Goal: Task Accomplishment & Management: Manage account settings

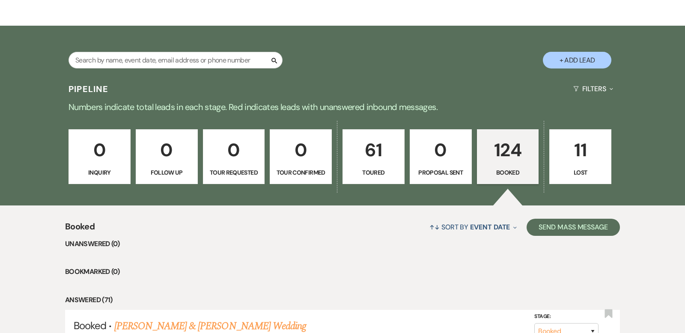
scroll to position [234, 0]
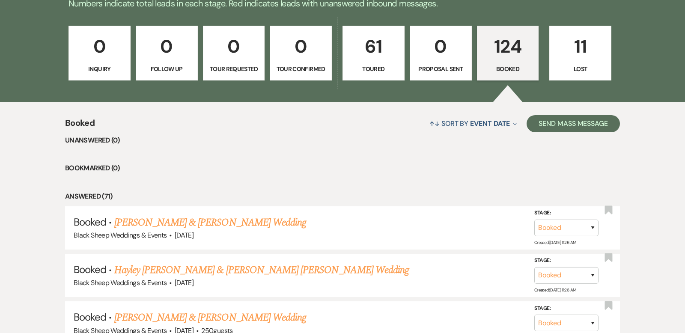
click at [502, 44] on p "124" at bounding box center [507, 46] width 51 height 29
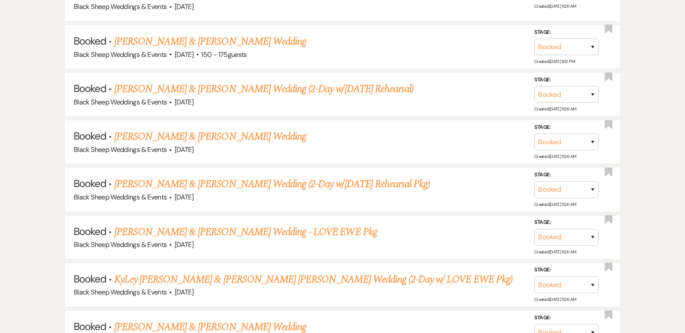
scroll to position [623, 0]
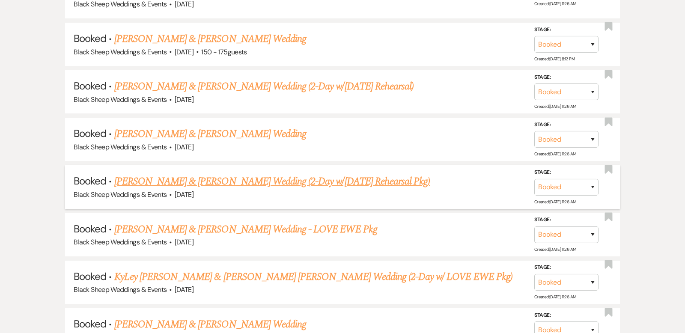
click at [259, 174] on link "[PERSON_NAME] & [PERSON_NAME] Wedding (2-Day w/[DATE] Rehearsal Pkg)" at bounding box center [272, 181] width 316 height 15
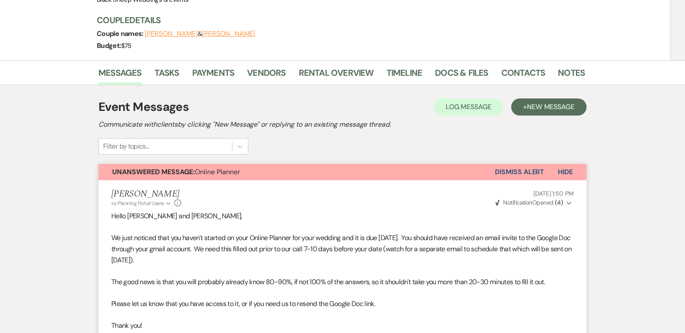
scroll to position [112, 0]
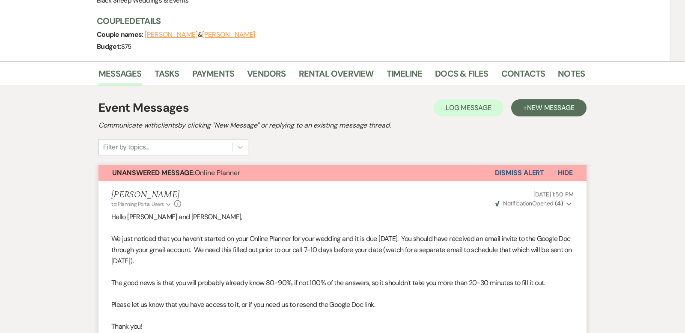
click at [175, 32] on button "[PERSON_NAME]" at bounding box center [171, 34] width 53 height 7
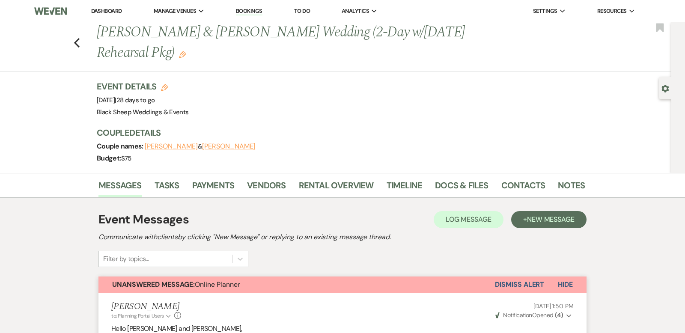
select select "1"
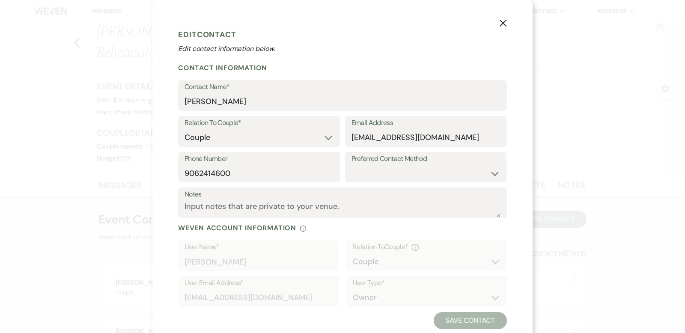
click at [503, 25] on icon "X" at bounding box center [503, 23] width 8 height 8
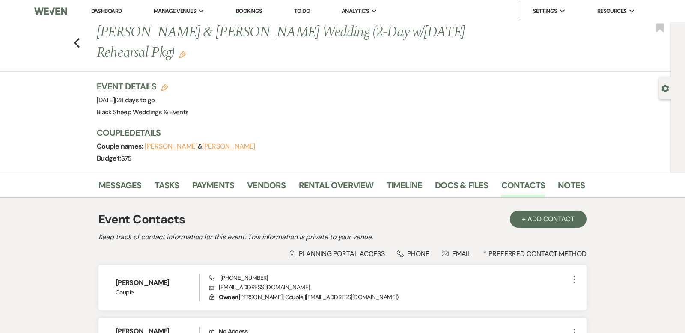
click at [225, 144] on button "[PERSON_NAME]" at bounding box center [228, 146] width 53 height 7
select select "1"
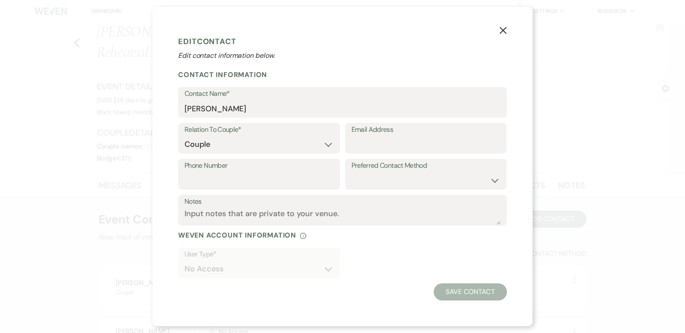
click at [505, 30] on icon "X" at bounding box center [503, 31] width 8 height 8
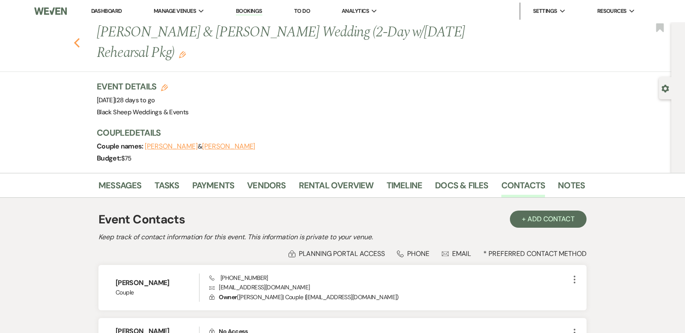
click at [77, 42] on icon "Previous" at bounding box center [77, 43] width 6 height 10
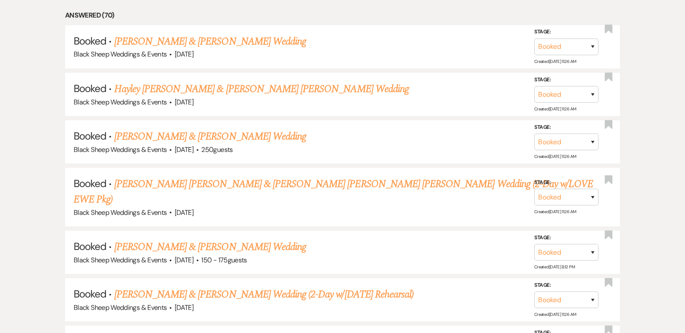
scroll to position [460, 0]
